Goal: Use online tool/utility: Utilize a website feature to perform a specific function

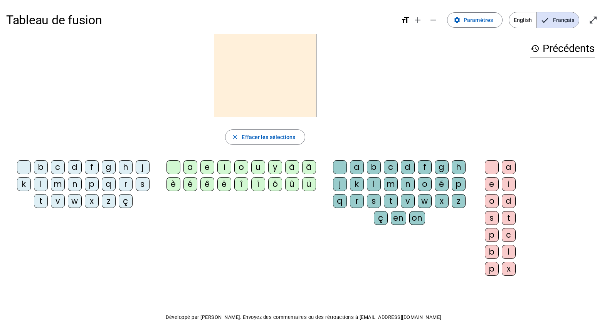
click at [55, 186] on div "m" at bounding box center [58, 184] width 14 height 14
click at [197, 169] on div "a" at bounding box center [190, 167] width 14 height 14
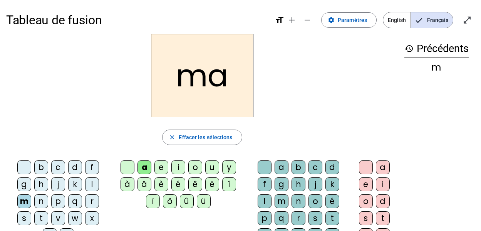
click at [60, 218] on div "v" at bounding box center [58, 218] width 14 height 14
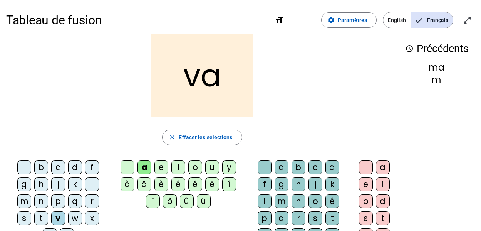
click at [43, 216] on div "t" at bounding box center [41, 218] width 14 height 14
click at [89, 182] on div "l" at bounding box center [92, 184] width 14 height 14
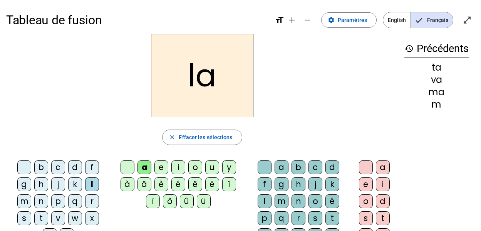
click at [164, 168] on div "e" at bounding box center [161, 167] width 14 height 14
click at [59, 188] on div "j" at bounding box center [58, 184] width 14 height 14
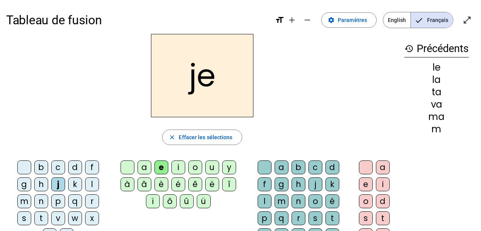
click at [40, 205] on div "n" at bounding box center [41, 201] width 14 height 14
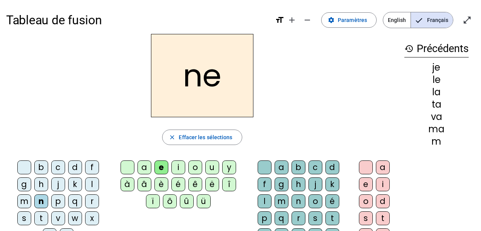
click at [75, 169] on div "d" at bounding box center [75, 167] width 14 height 14
click at [214, 171] on div "u" at bounding box center [212, 167] width 14 height 14
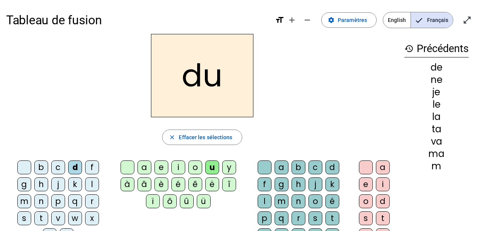
click at [42, 220] on div "t" at bounding box center [41, 218] width 14 height 14
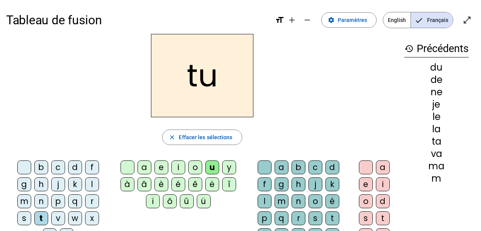
click at [44, 167] on div "b" at bounding box center [41, 167] width 14 height 14
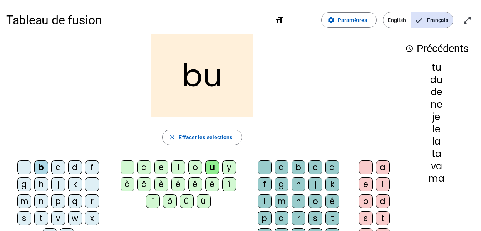
click at [312, 216] on div "s" at bounding box center [316, 218] width 14 height 14
